Goal: Task Accomplishment & Management: Manage account settings

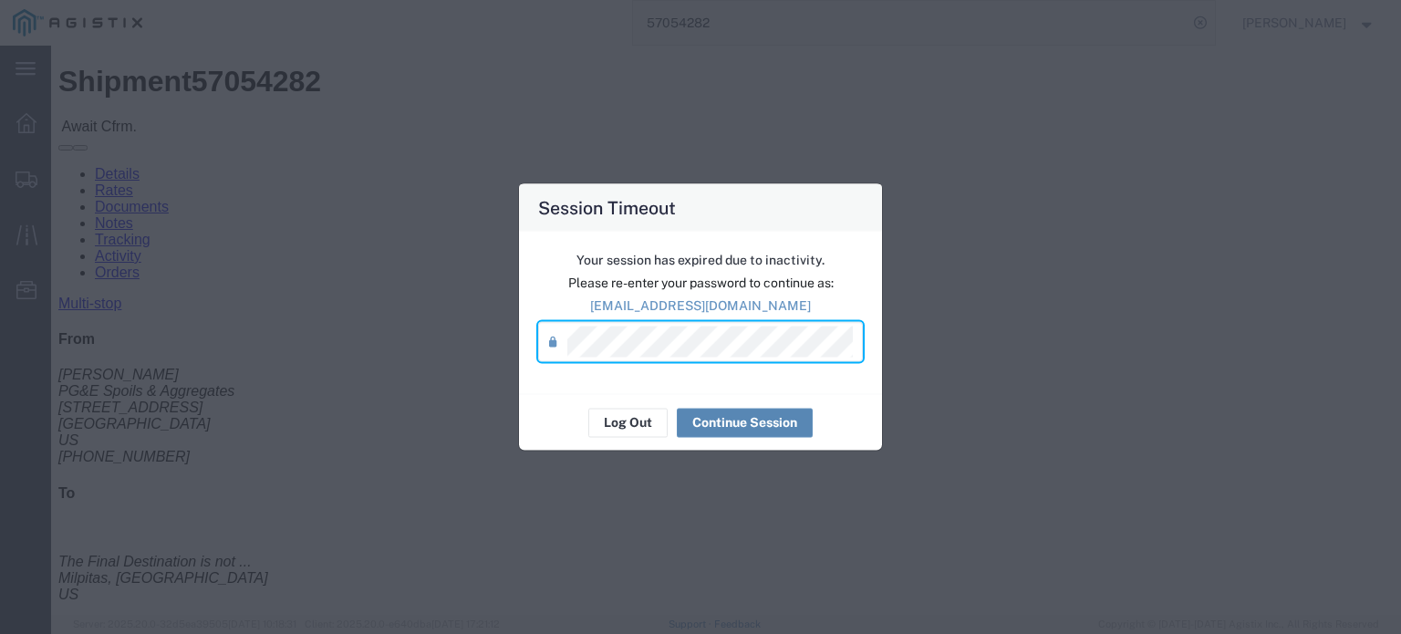
click at [746, 424] on button "Continue Session" at bounding box center [745, 422] width 136 height 29
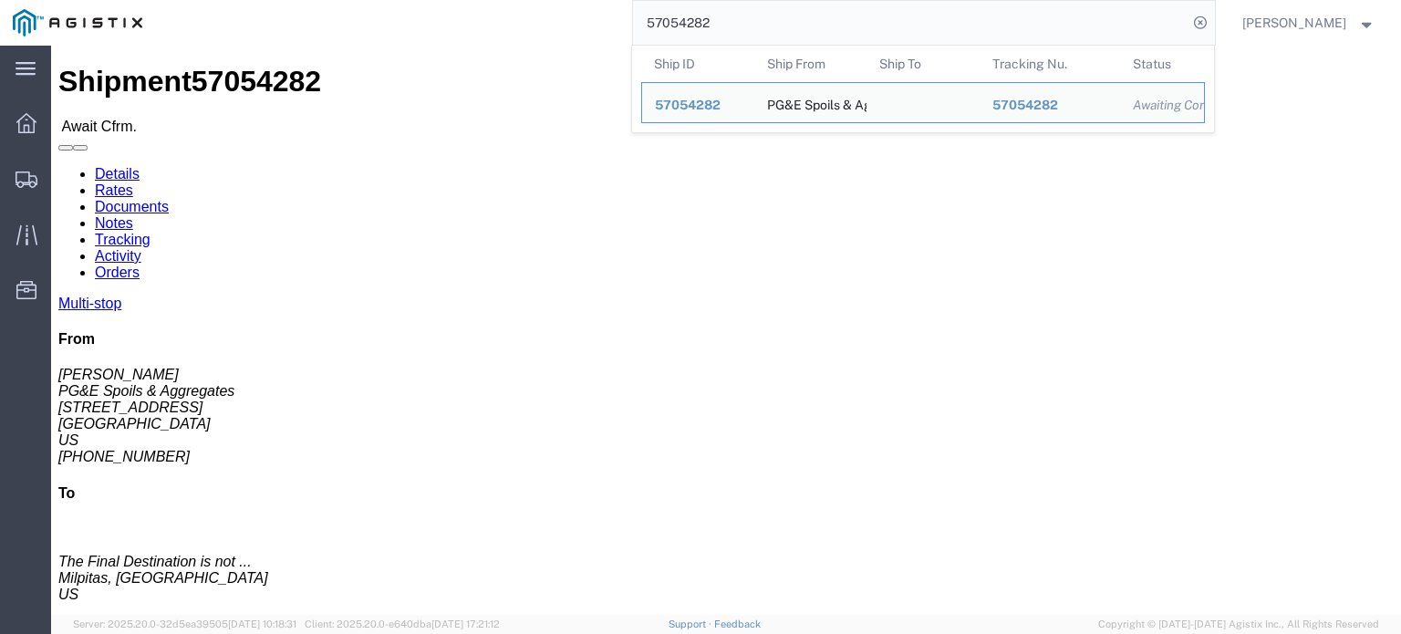
drag, startPoint x: 724, startPoint y: 22, endPoint x: 666, endPoint y: 46, distance: 63.0
click at [666, 46] on form "57054282 Ship ID Ship From Ship To Tracking Nu. Status Ship ID 57054282 Ship Fr…" at bounding box center [924, 23] width 584 height 46
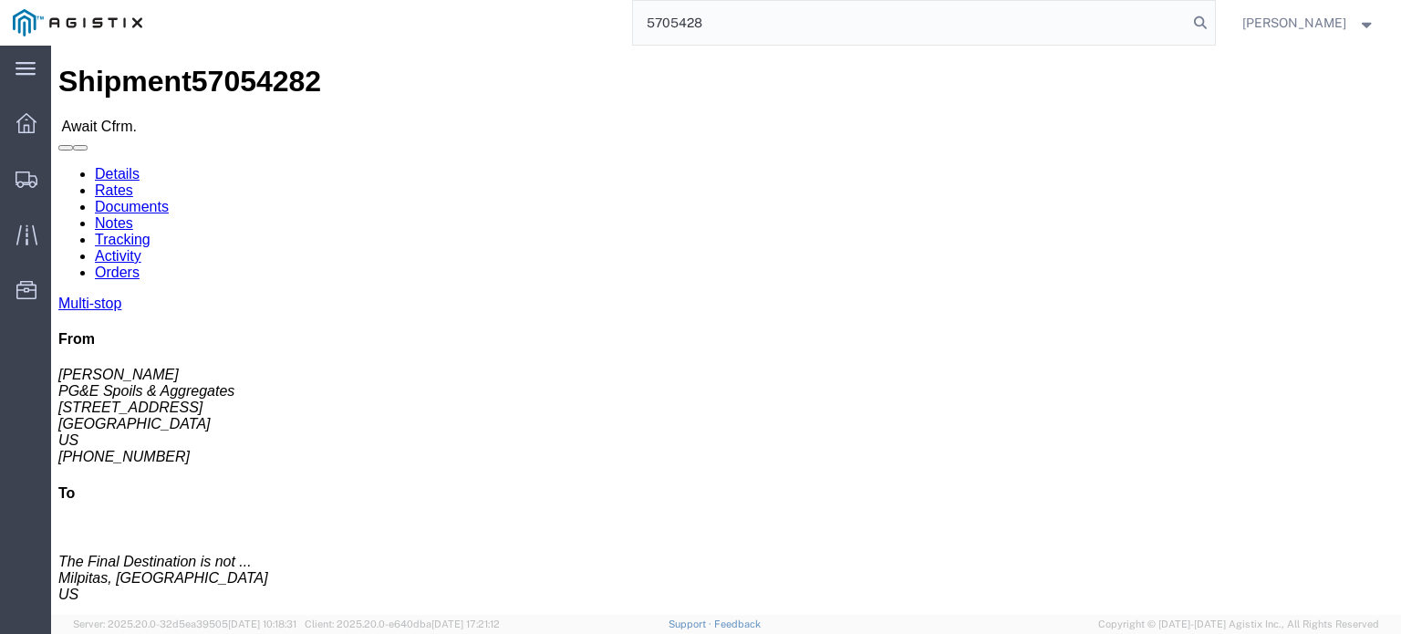
type input "57054282"
click at [1202, 18] on icon at bounding box center [1201, 23] width 26 height 26
click at [1201, 20] on icon at bounding box center [1201, 23] width 26 height 26
click at [667, 17] on input "search" at bounding box center [910, 23] width 555 height 44
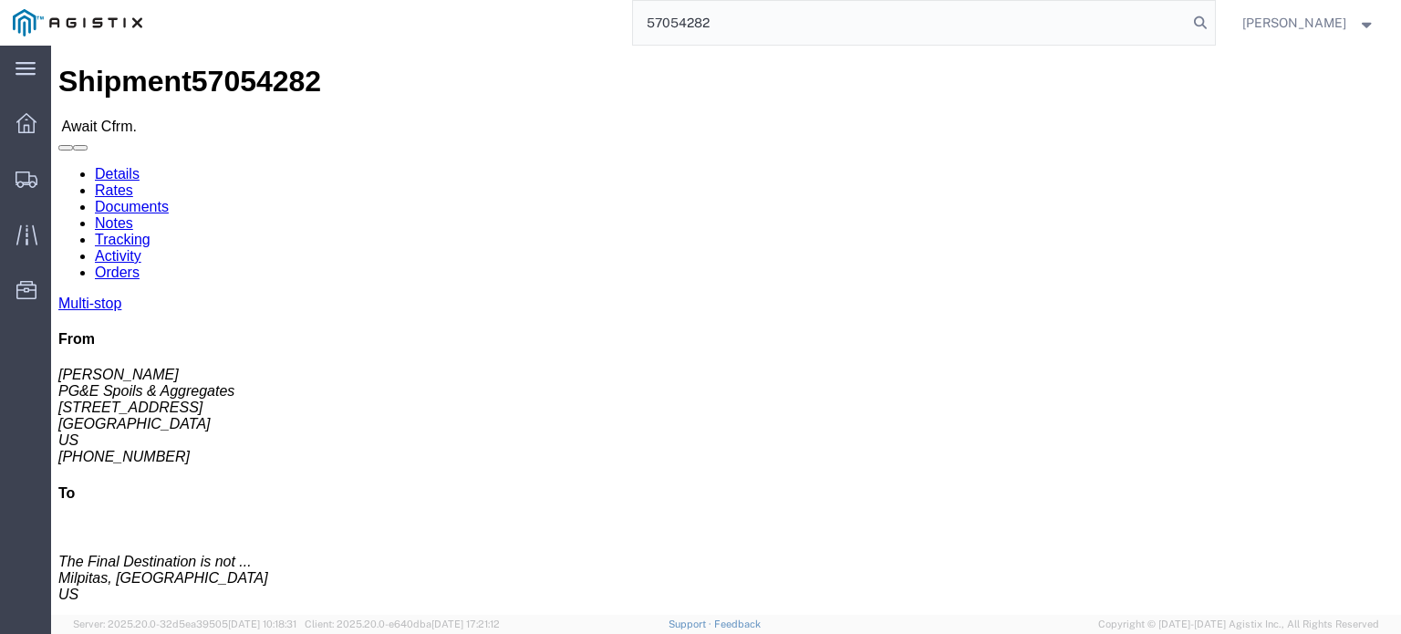
type input "57054282"
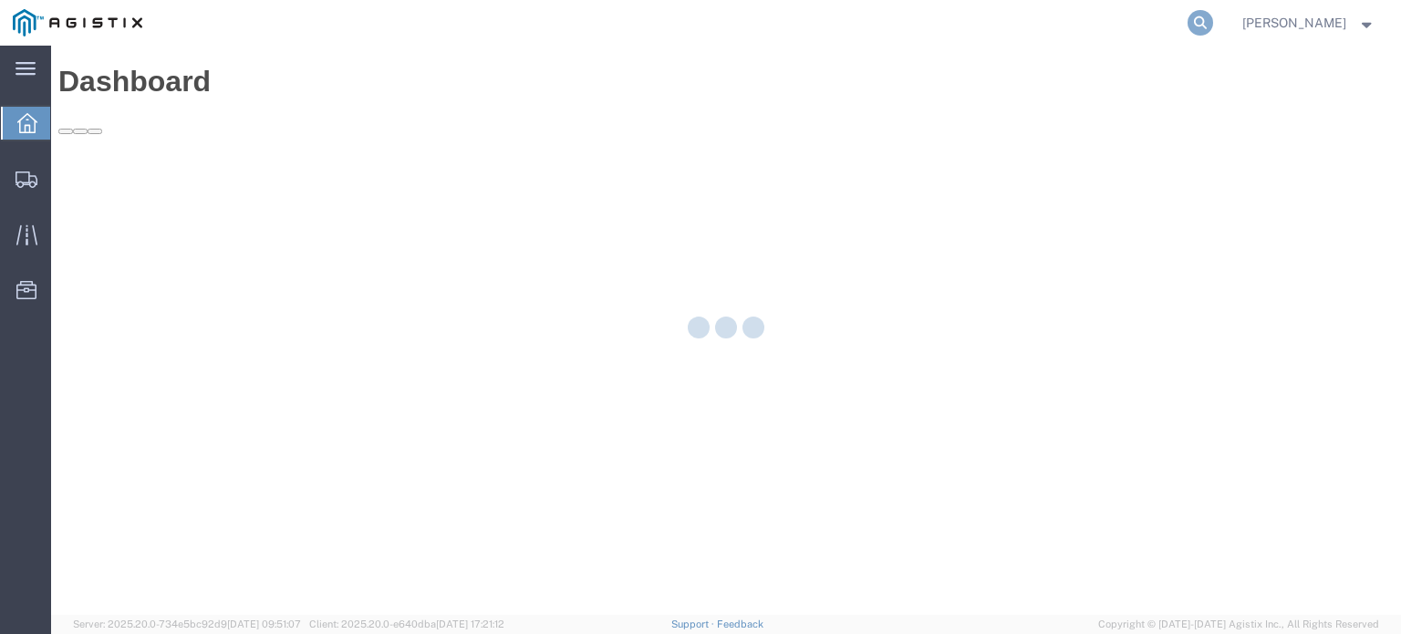
click at [1201, 22] on icon at bounding box center [1201, 23] width 26 height 26
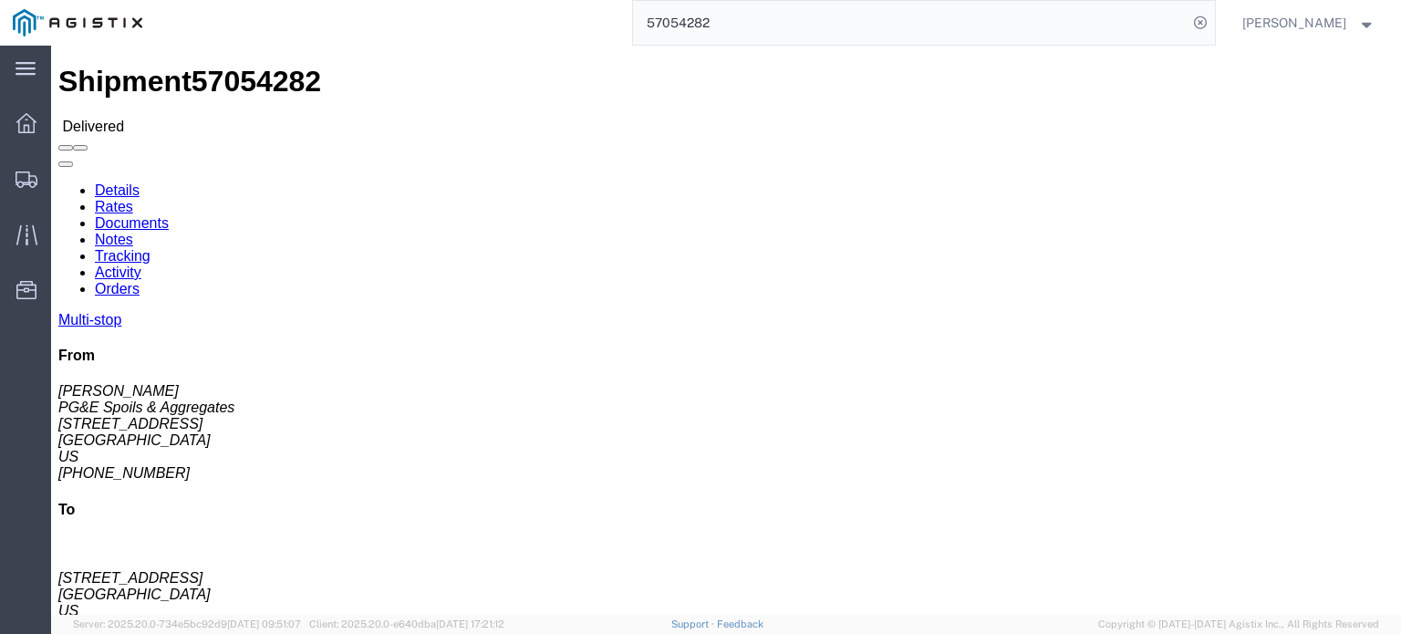
click link "Notes"
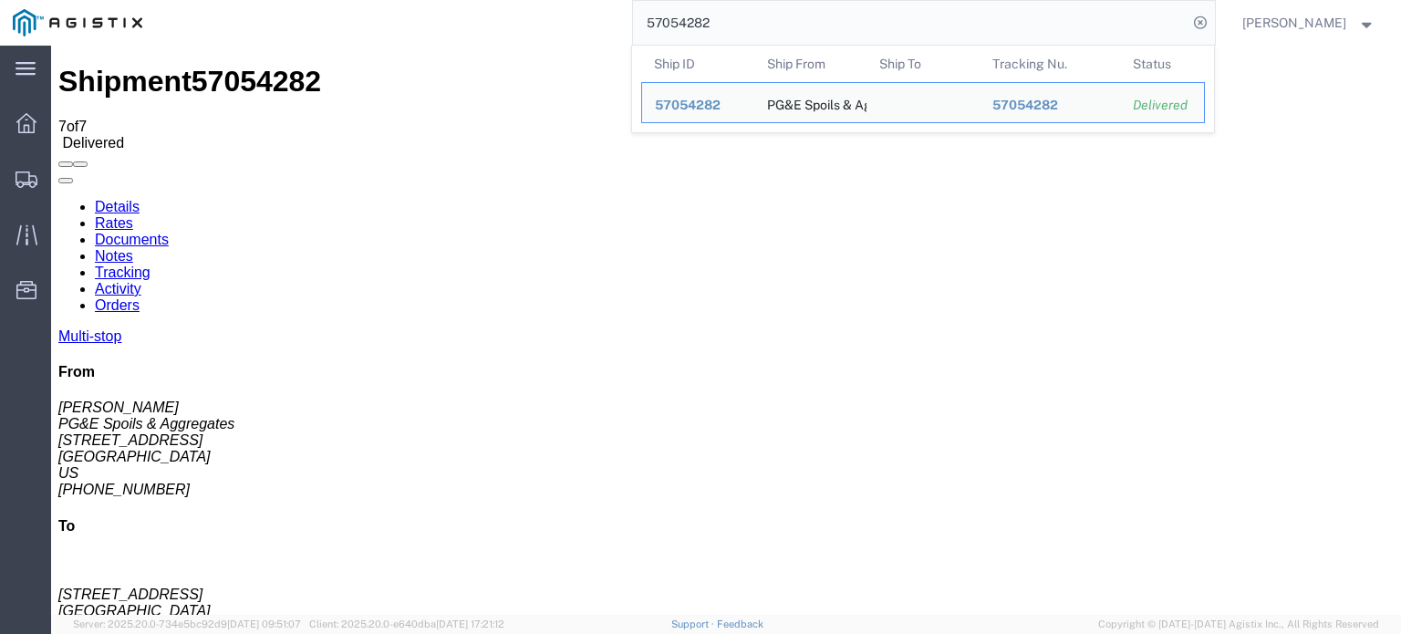
drag, startPoint x: 741, startPoint y: 25, endPoint x: 680, endPoint y: 45, distance: 64.3
click at [680, 45] on form "57054282 Ship ID Ship From Ship To Tracking Nu. Status Ship ID 57054282 Ship Fr…" at bounding box center [924, 23] width 584 height 46
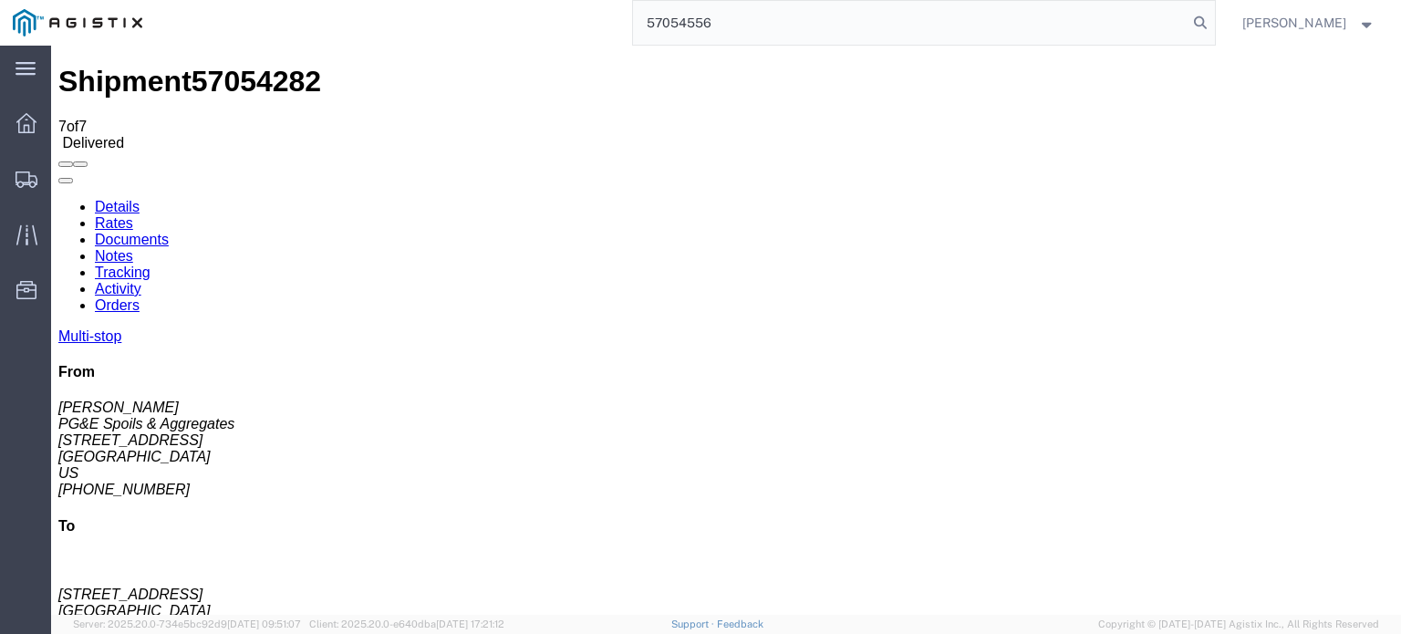
type input "57054556"
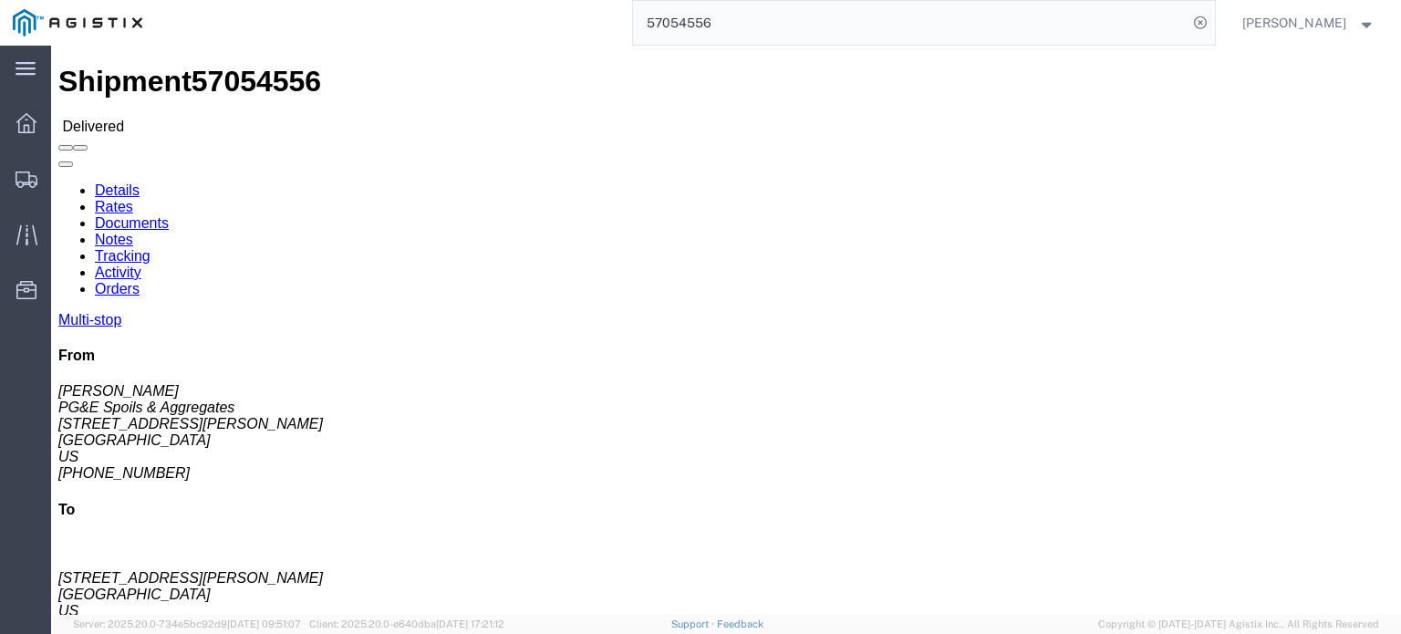
click link "Documents"
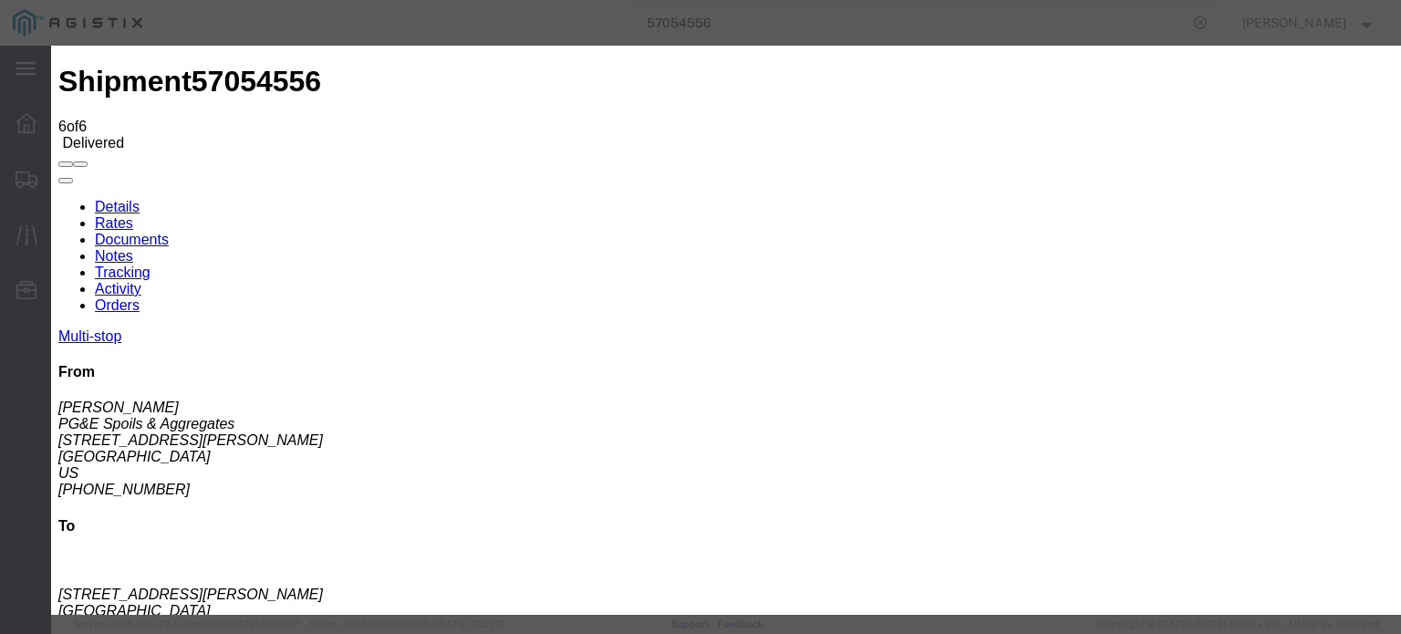
type input "C:\fakepath\image000000213.jpg"
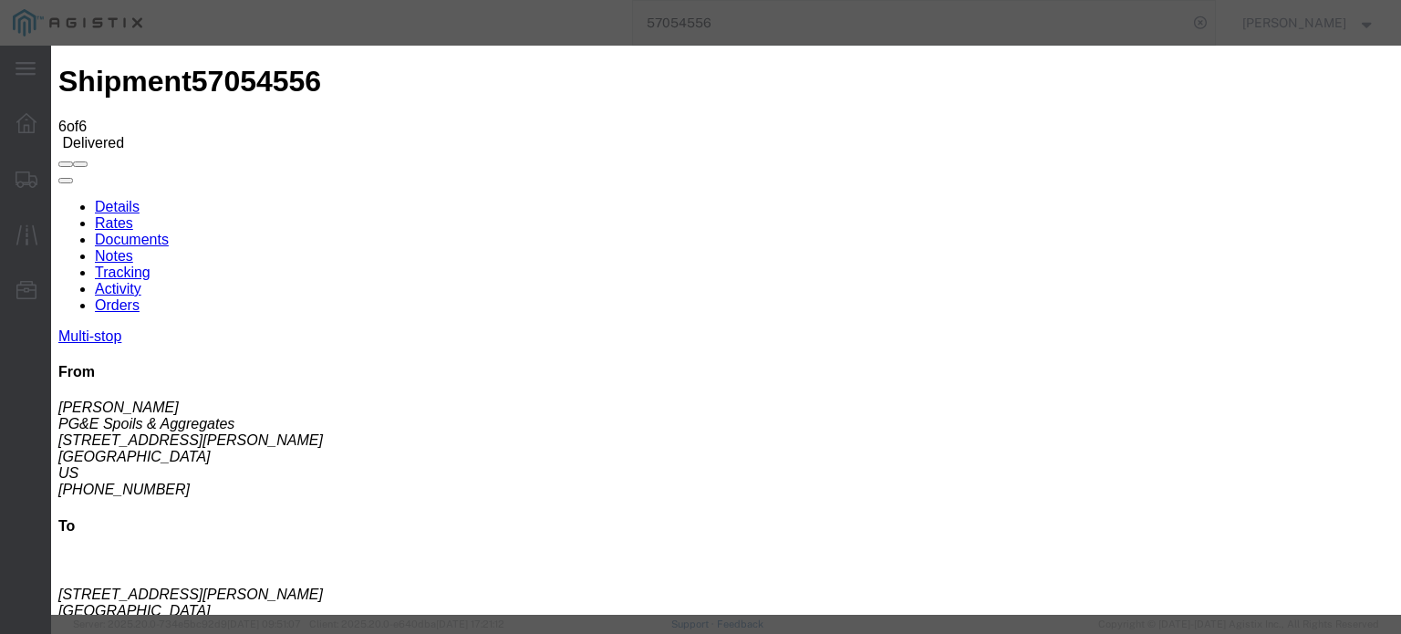
select select
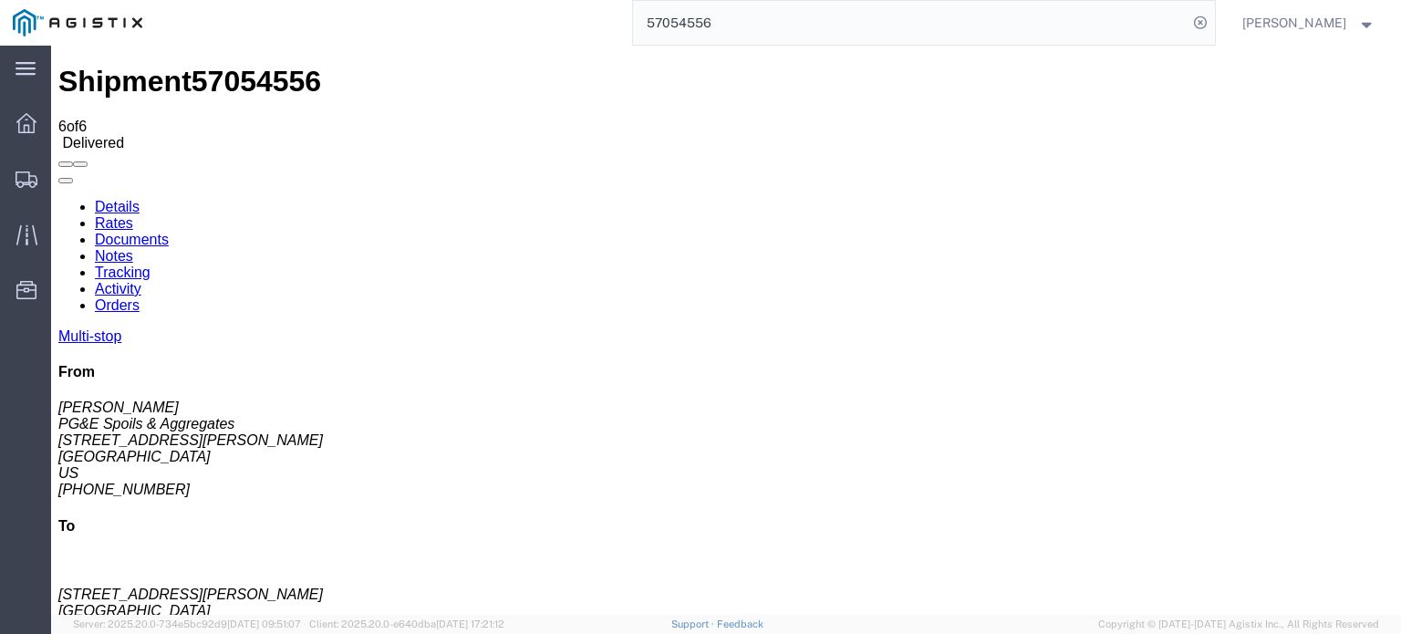
checkbox input "true"
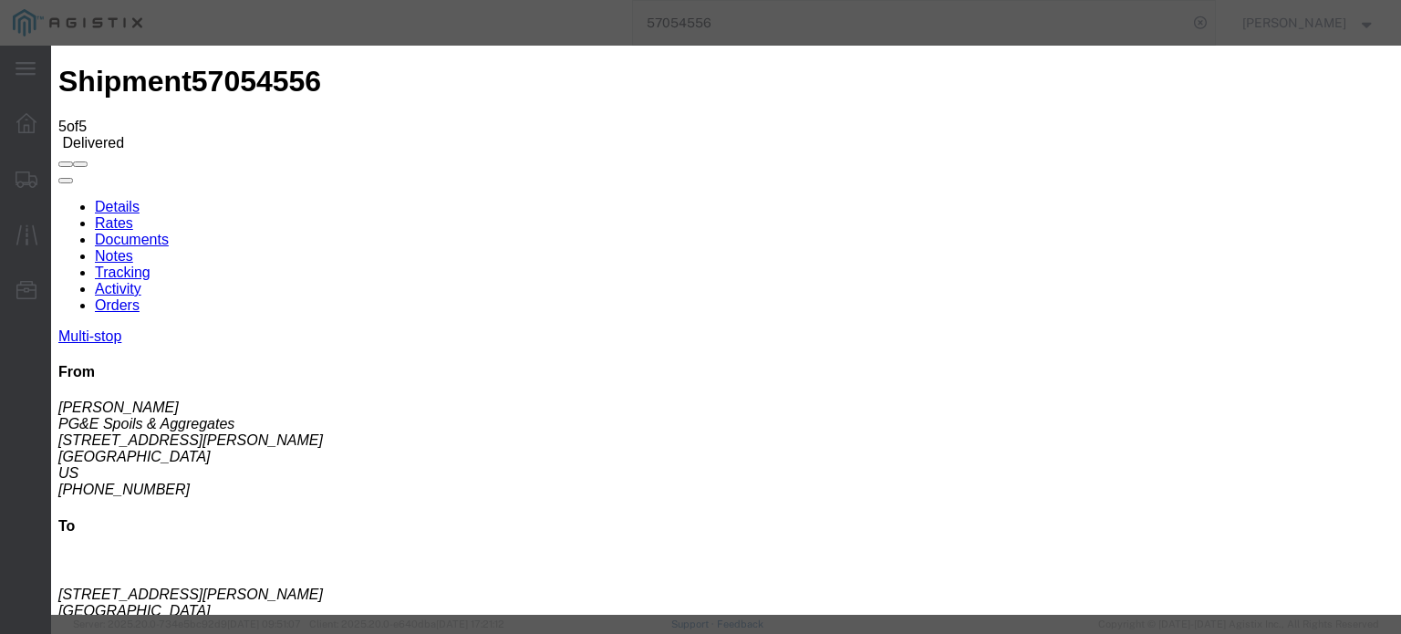
type input "C:\fakepath\image000000213.jpg"
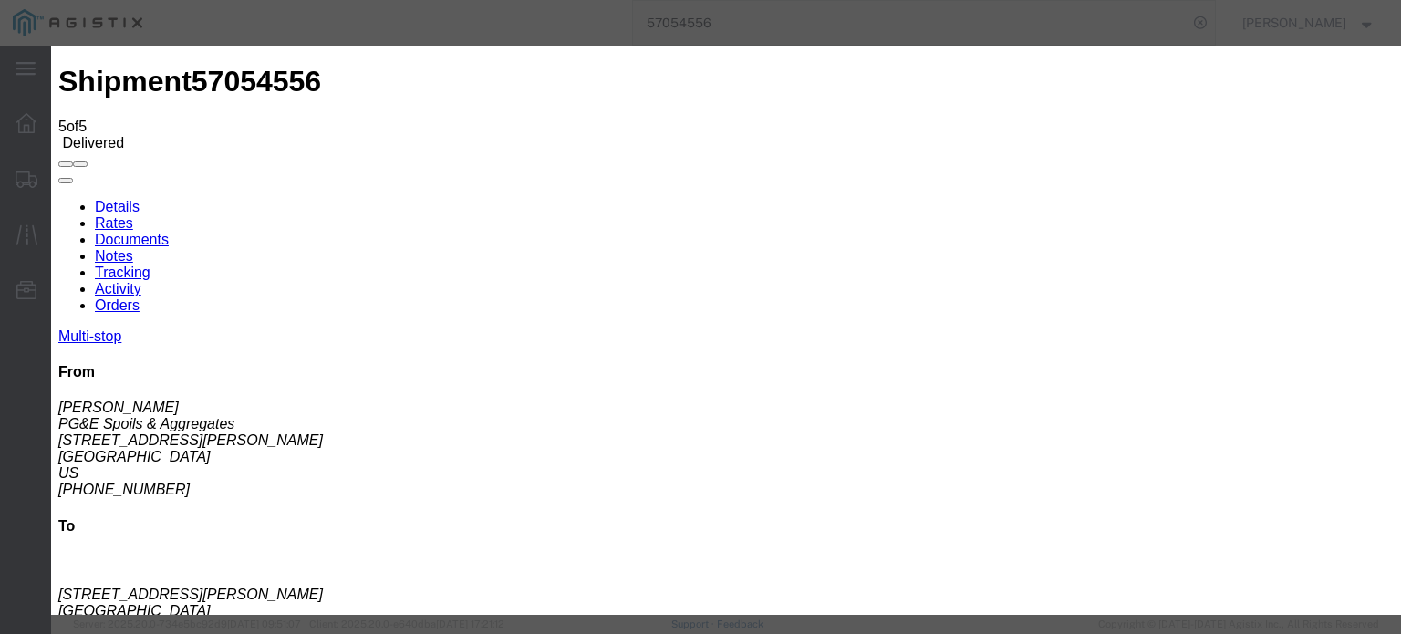
select select
